Goal: Transaction & Acquisition: Purchase product/service

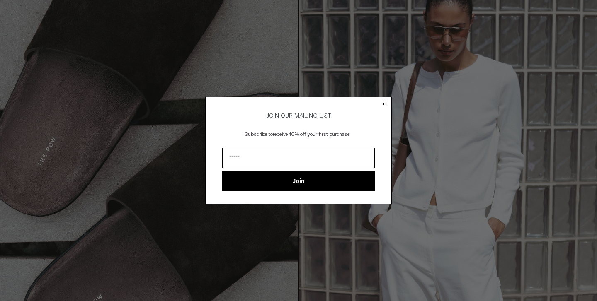
click at [386, 102] on icon "Close dialog" at bounding box center [383, 103] width 3 height 3
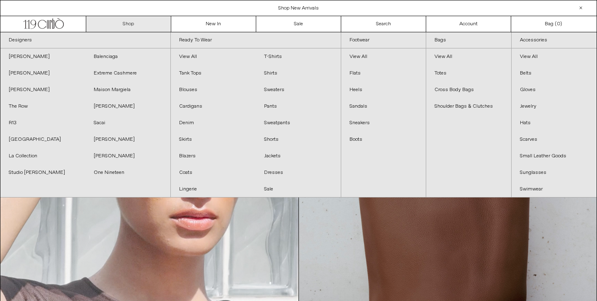
click at [126, 23] on link "Shop" at bounding box center [128, 24] width 85 height 16
